Goal: Information Seeking & Learning: Check status

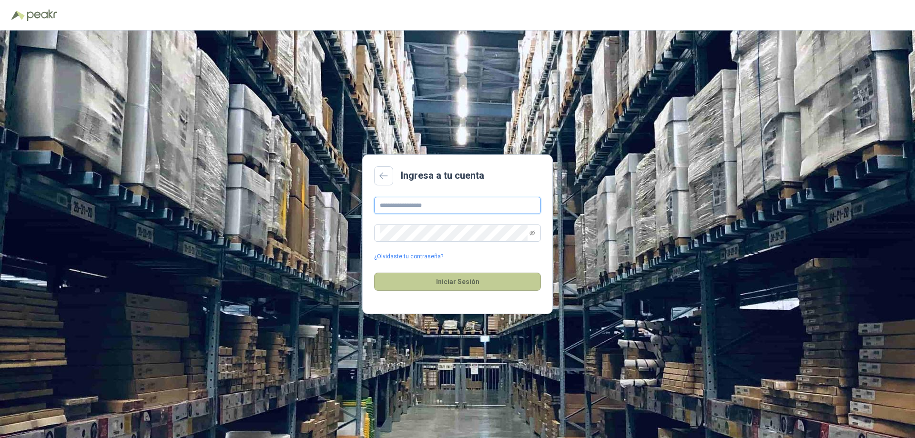
type input "**********"
click at [488, 283] on button "Iniciar Sesión" at bounding box center [457, 281] width 167 height 18
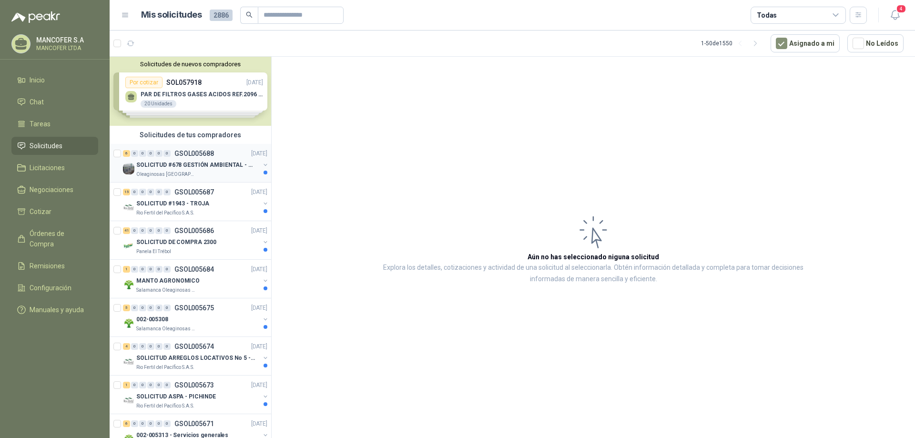
click at [221, 163] on p "SOLICITUD #678 GESTIÓN AMBIENTAL - TUMACO" at bounding box center [195, 165] width 119 height 9
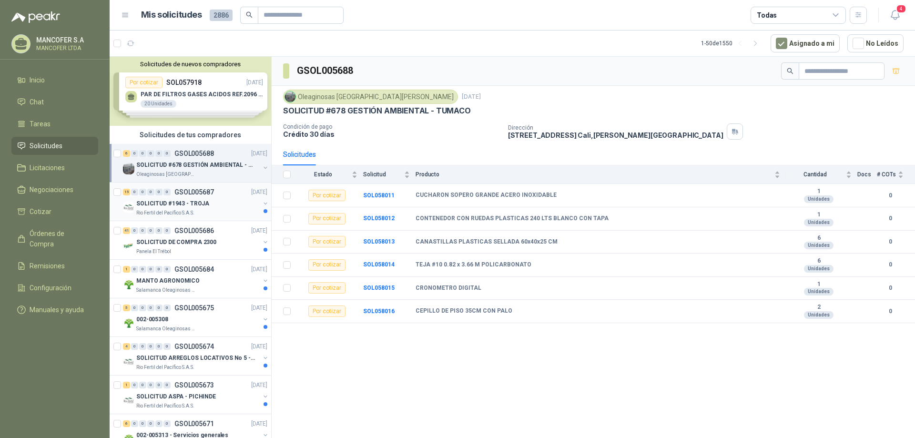
click at [174, 206] on p "SOLICITUD #1943 - TROJA" at bounding box center [172, 203] width 73 height 9
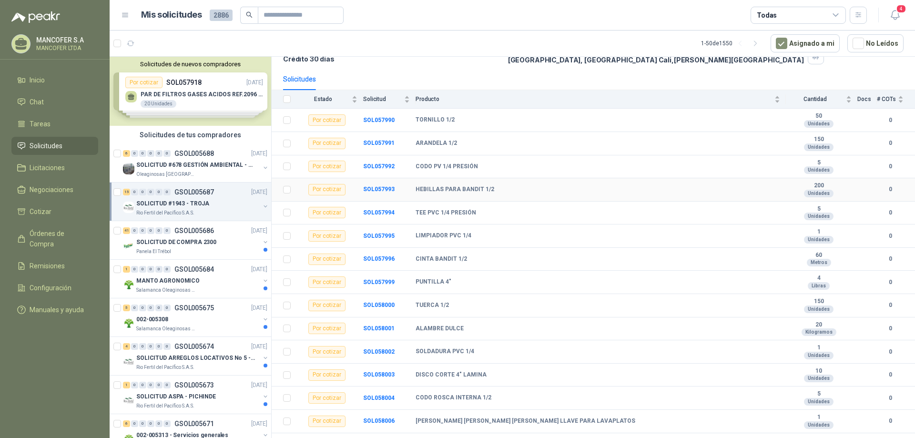
scroll to position [90, 0]
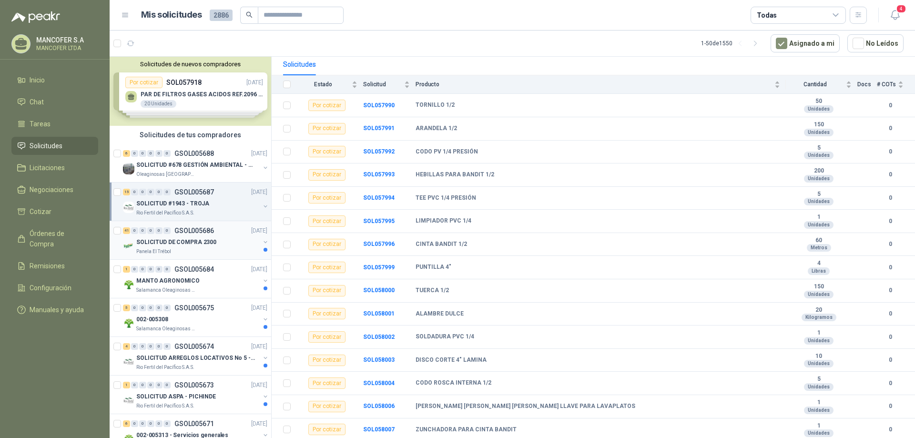
click at [210, 247] on div "SOLICITUD DE COMPRA 2300" at bounding box center [197, 241] width 123 height 11
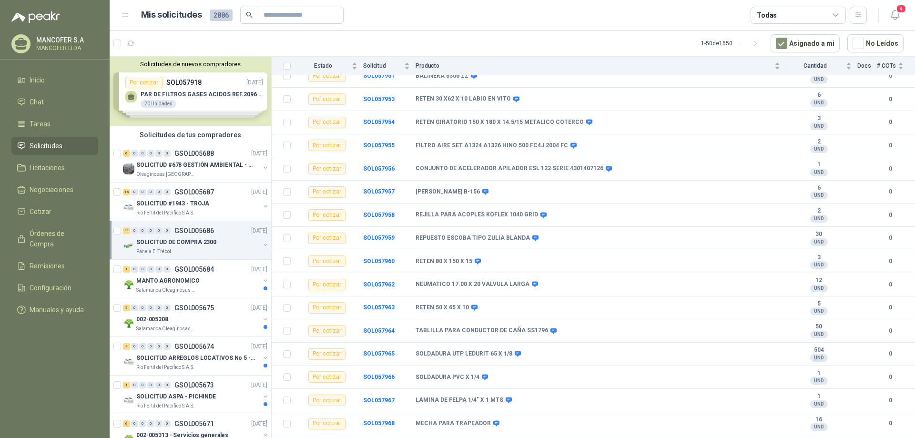
scroll to position [381, 0]
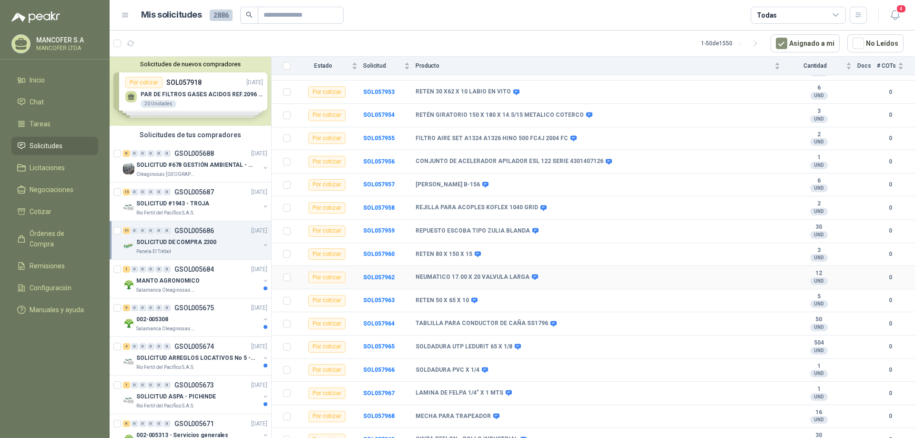
click at [687, 282] on td "NEUMATICO 17.00 X 20 VALVULA LARGA" at bounding box center [600, 277] width 370 height 23
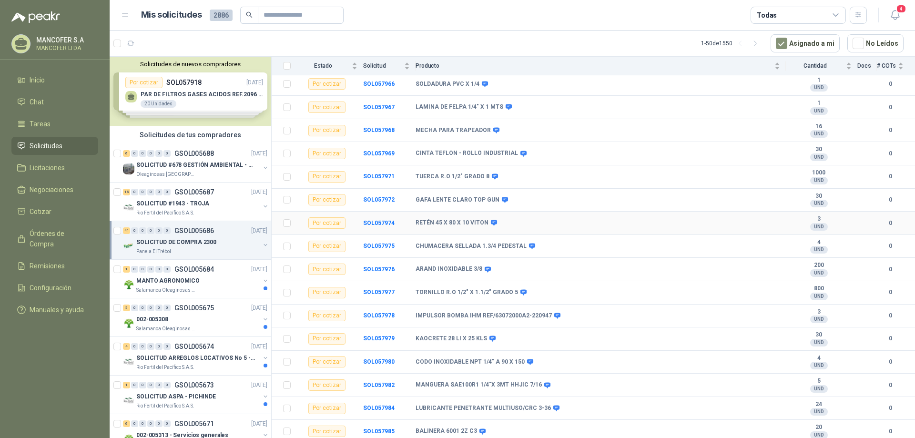
scroll to position [692, 0]
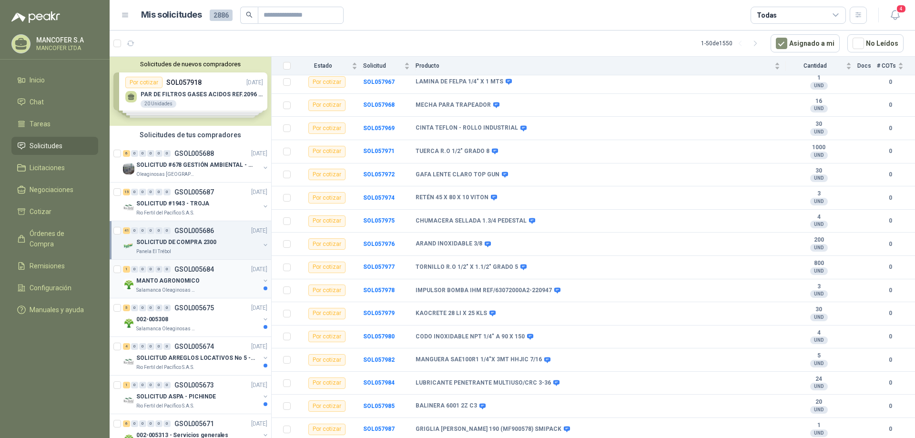
click at [212, 286] on div "Salamanca Oleaginosas SAS" at bounding box center [197, 290] width 123 height 8
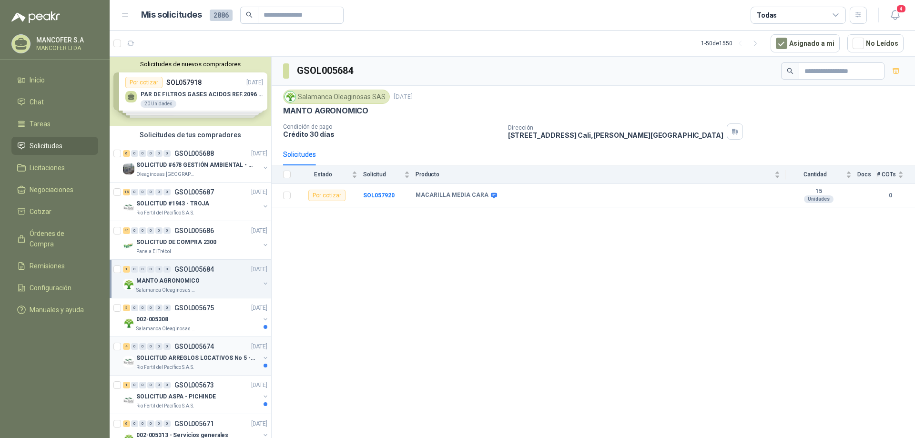
click at [192, 361] on p "SOLICITUD ARREGLOS LOCATIVOS No 5 - PICHINDE" at bounding box center [195, 357] width 119 height 9
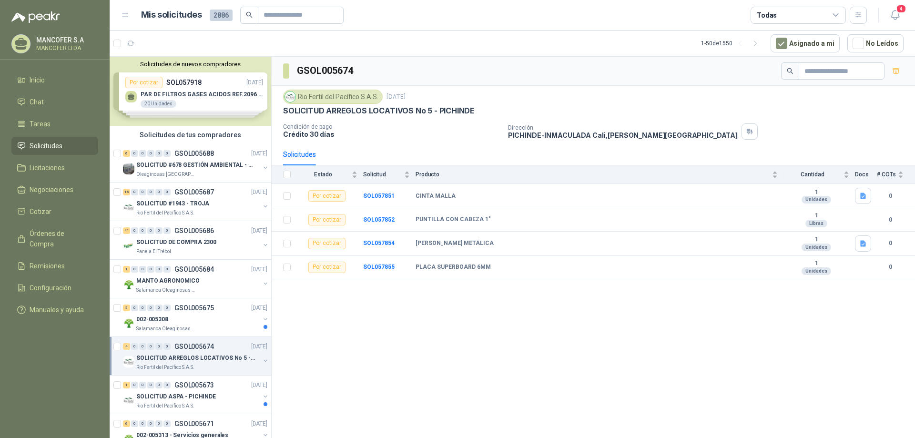
click at [207, 344] on p "GSOL005674" at bounding box center [194, 346] width 40 height 7
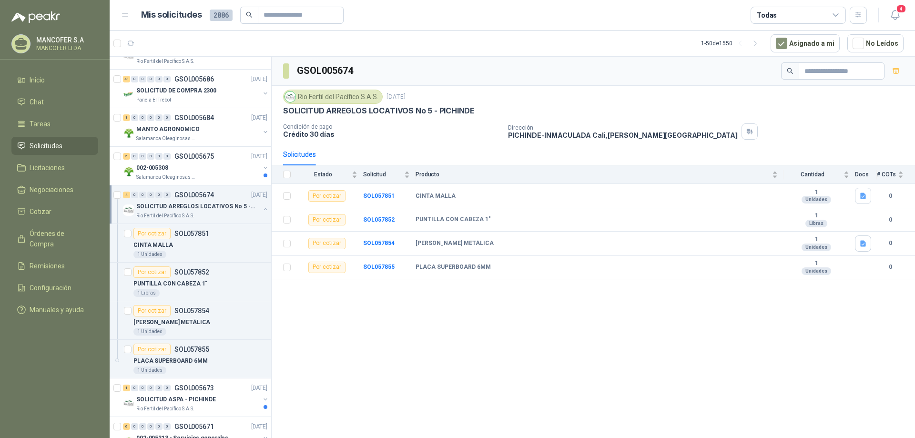
scroll to position [218, 0]
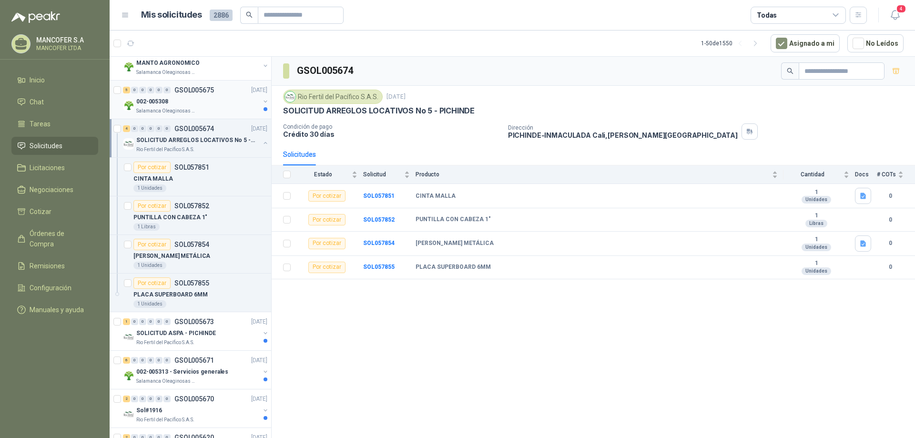
click at [191, 97] on div "002-005308" at bounding box center [197, 101] width 123 height 11
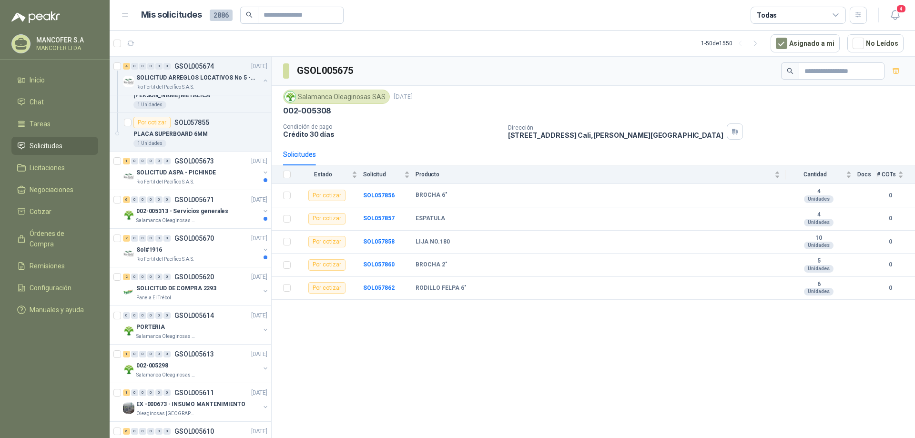
scroll to position [416, 0]
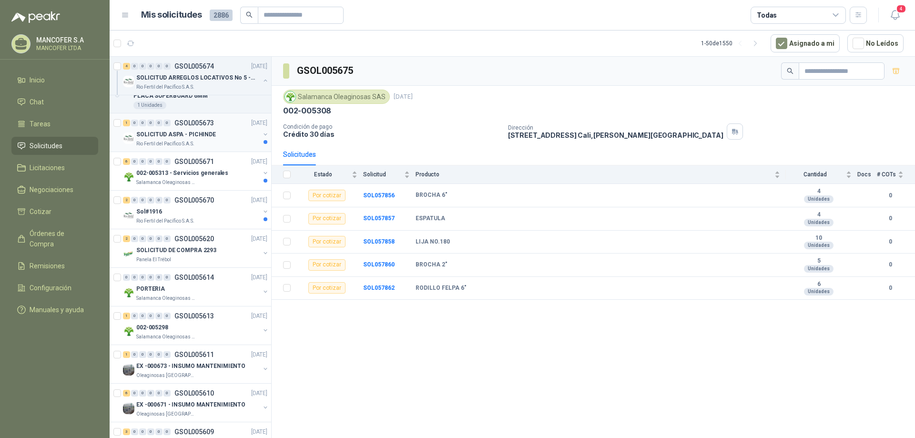
click at [190, 126] on p "GSOL005673" at bounding box center [194, 123] width 40 height 7
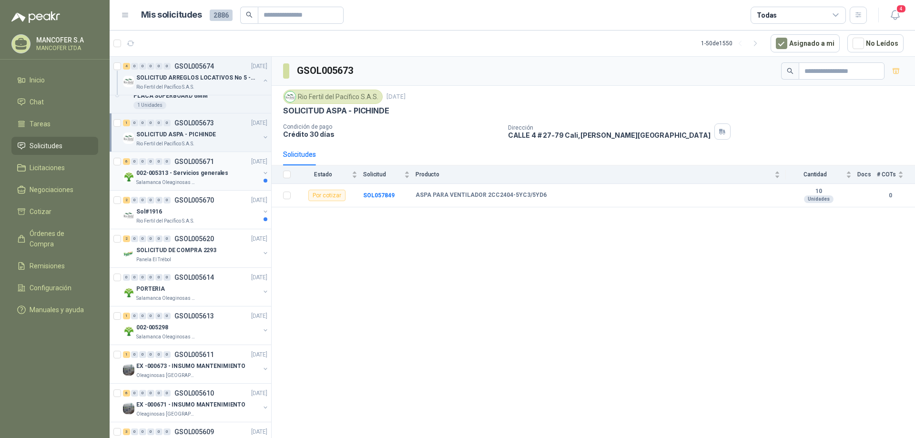
click at [221, 179] on div "Salamanca Oleaginosas SAS" at bounding box center [197, 183] width 123 height 8
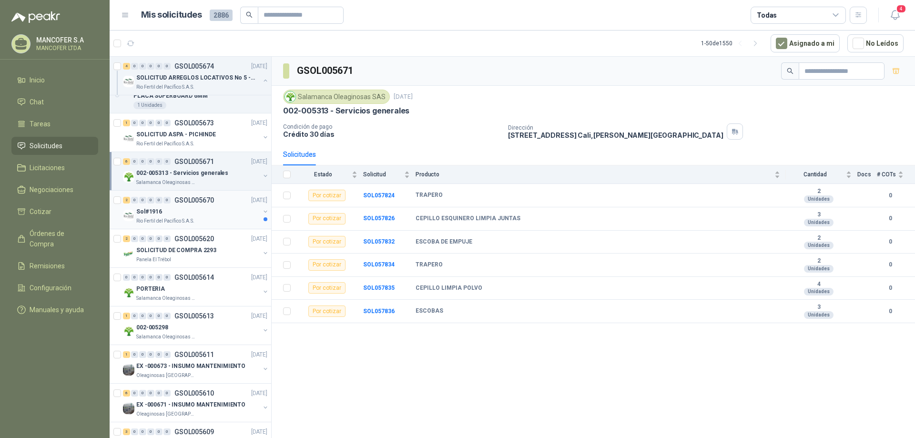
click at [213, 216] on div "Sol#1916" at bounding box center [197, 211] width 123 height 11
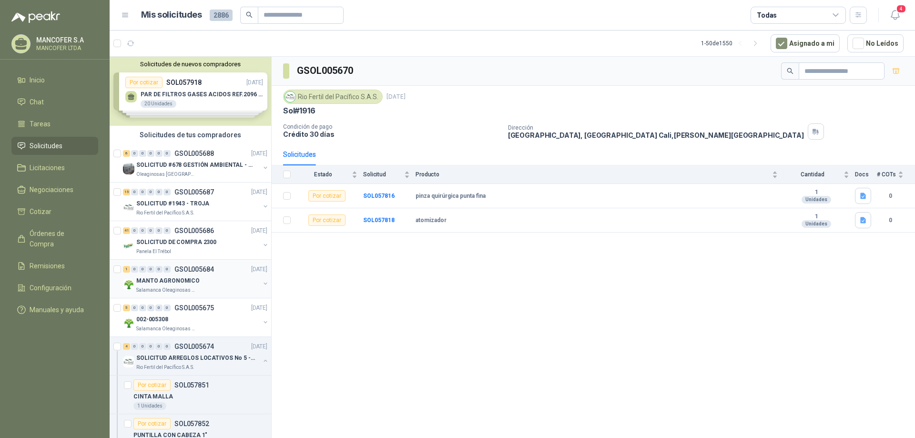
click at [204, 273] on div "1 0 0 0 0 0 GSOL005684 [DATE]" at bounding box center [196, 268] width 146 height 11
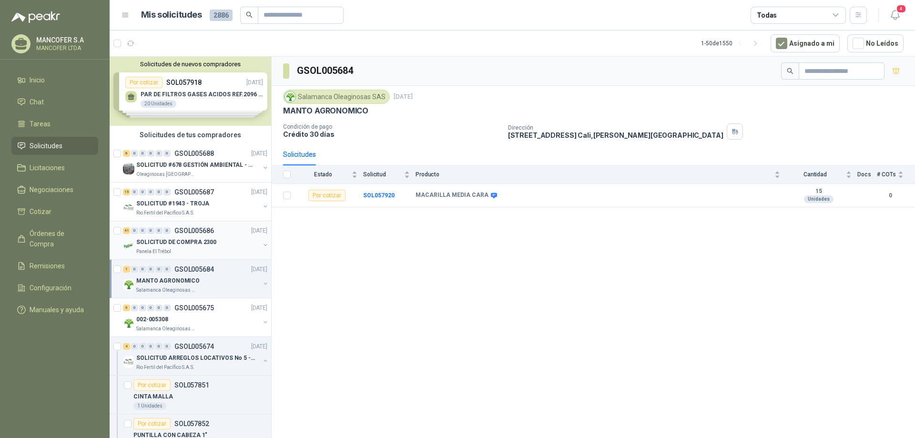
click at [165, 229] on div "0" at bounding box center [166, 230] width 7 height 7
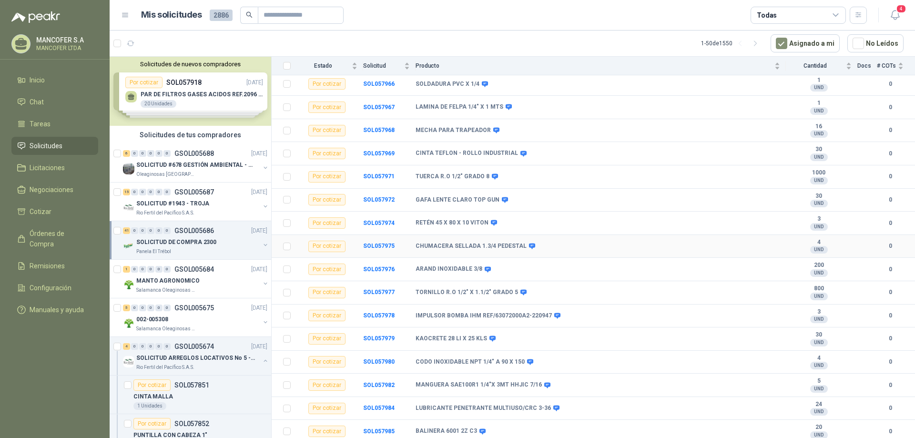
scroll to position [692, 0]
